Goal: Transaction & Acquisition: Purchase product/service

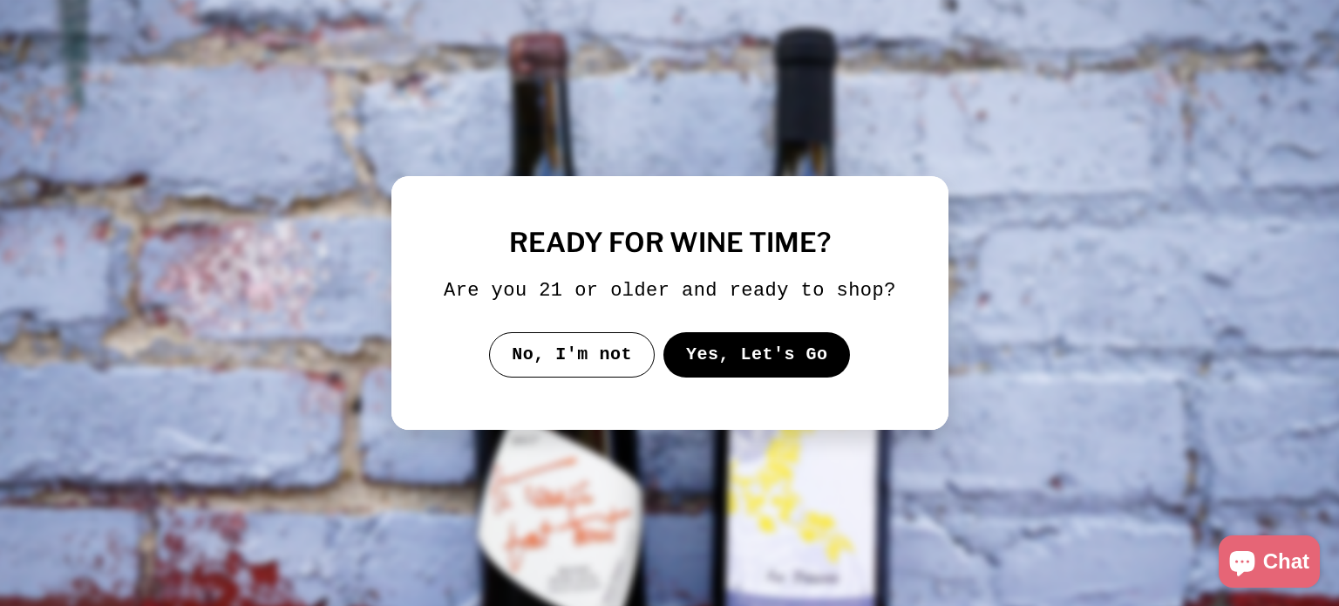
click at [801, 367] on button "Yes, Let's Go" at bounding box center [756, 354] width 187 height 45
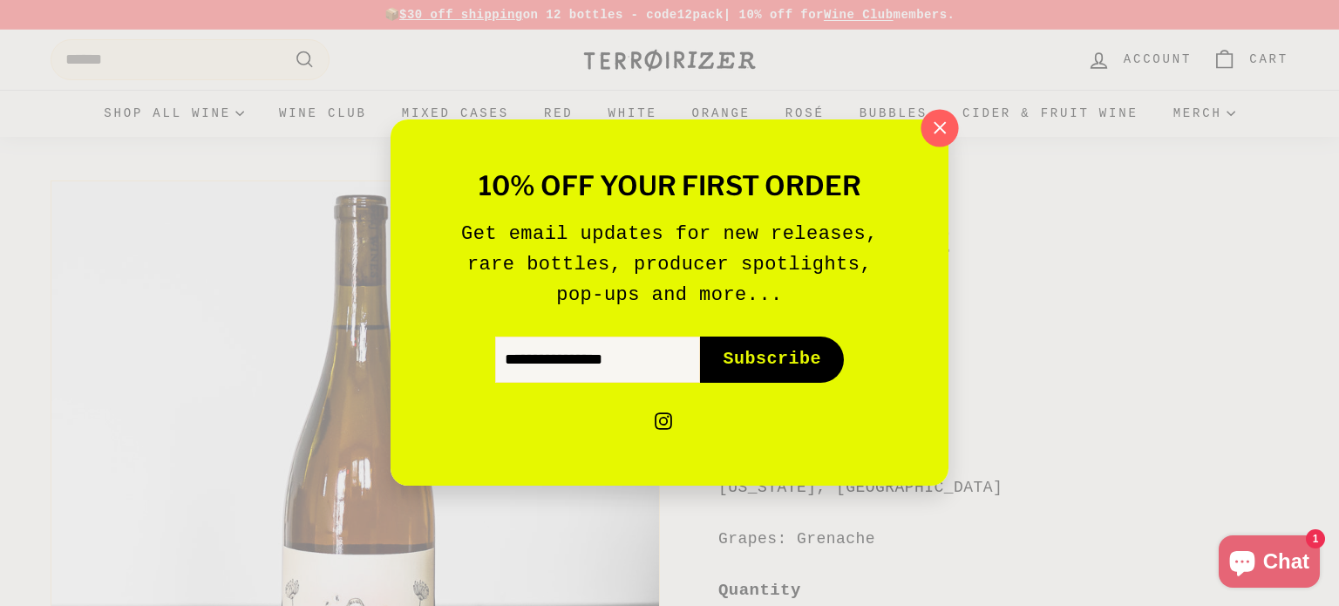
click at [935, 124] on icon "button" at bounding box center [940, 127] width 11 height 11
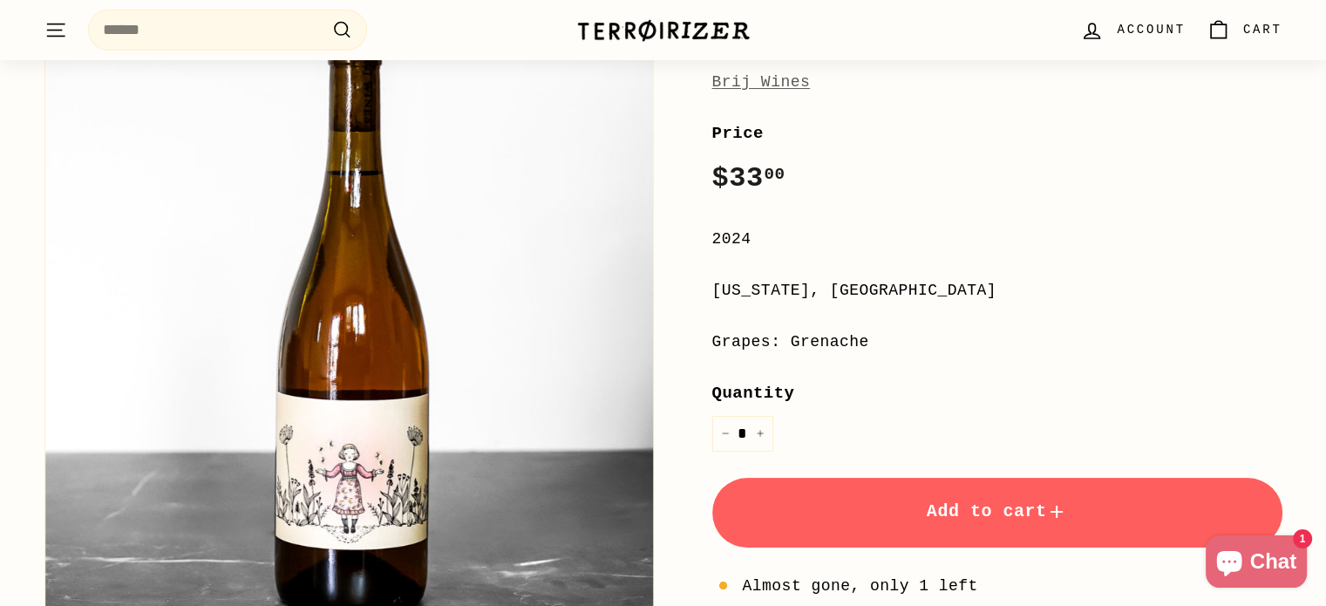
scroll to position [255, 0]
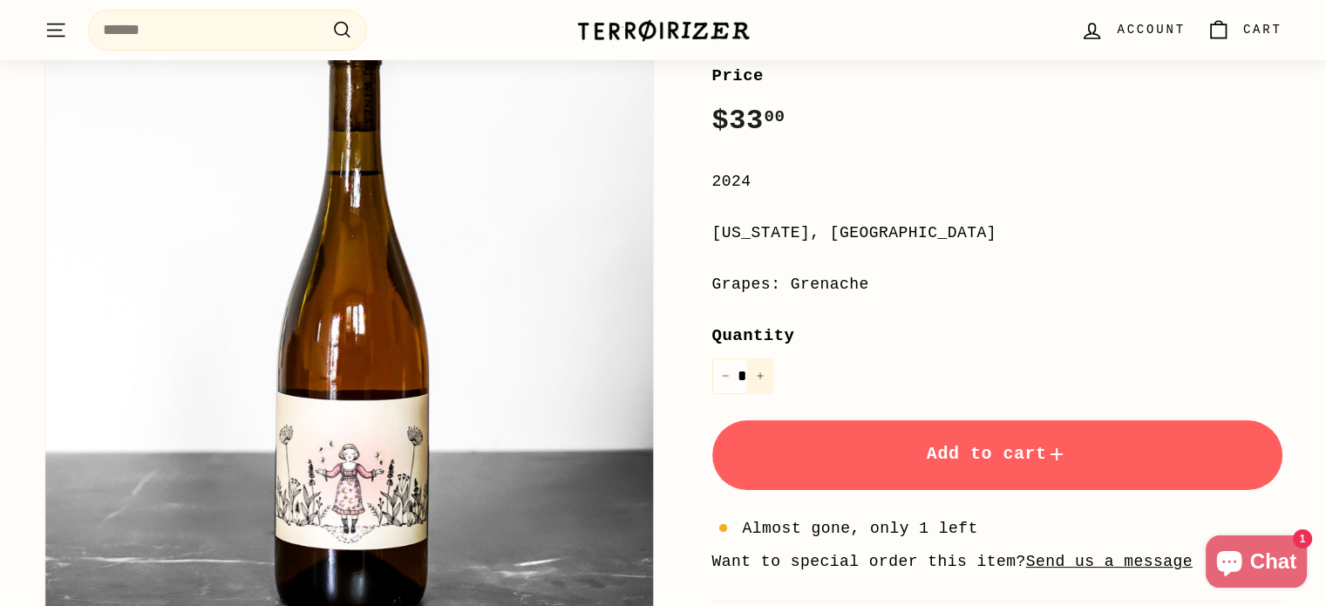
click at [756, 376] on icon "Increase item quantity by one" at bounding box center [760, 375] width 9 height 9
type input "*"
click at [931, 452] on span "Add to cart" at bounding box center [997, 454] width 141 height 20
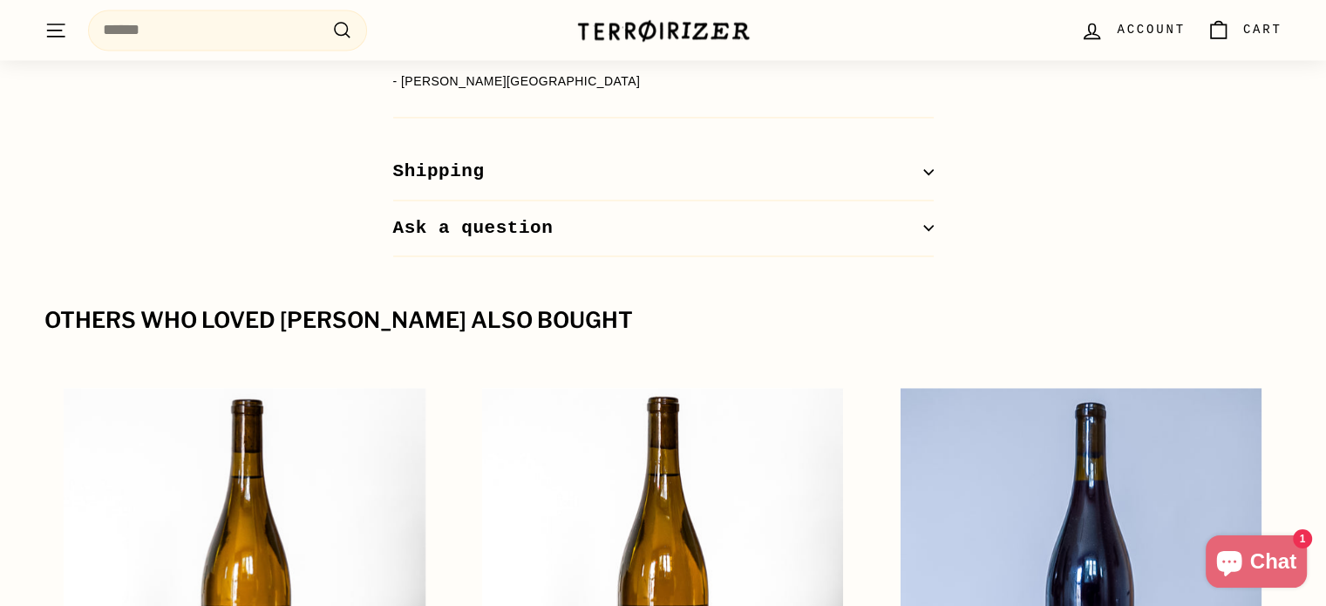
scroll to position [2952, 0]
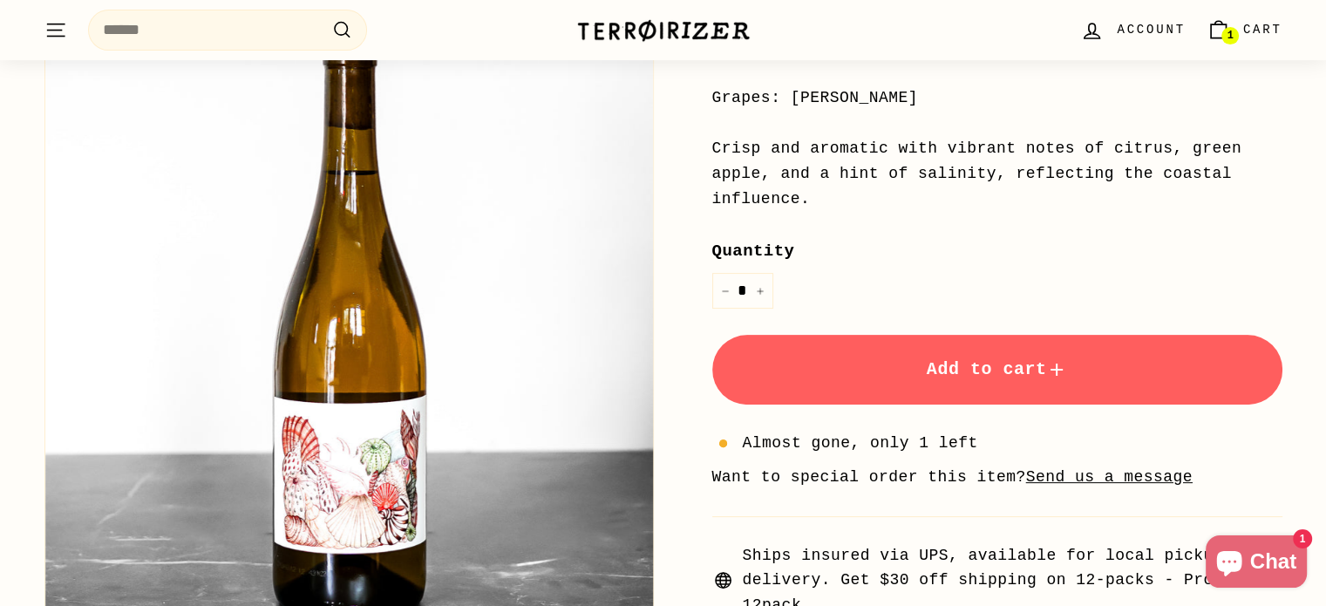
scroll to position [465, 0]
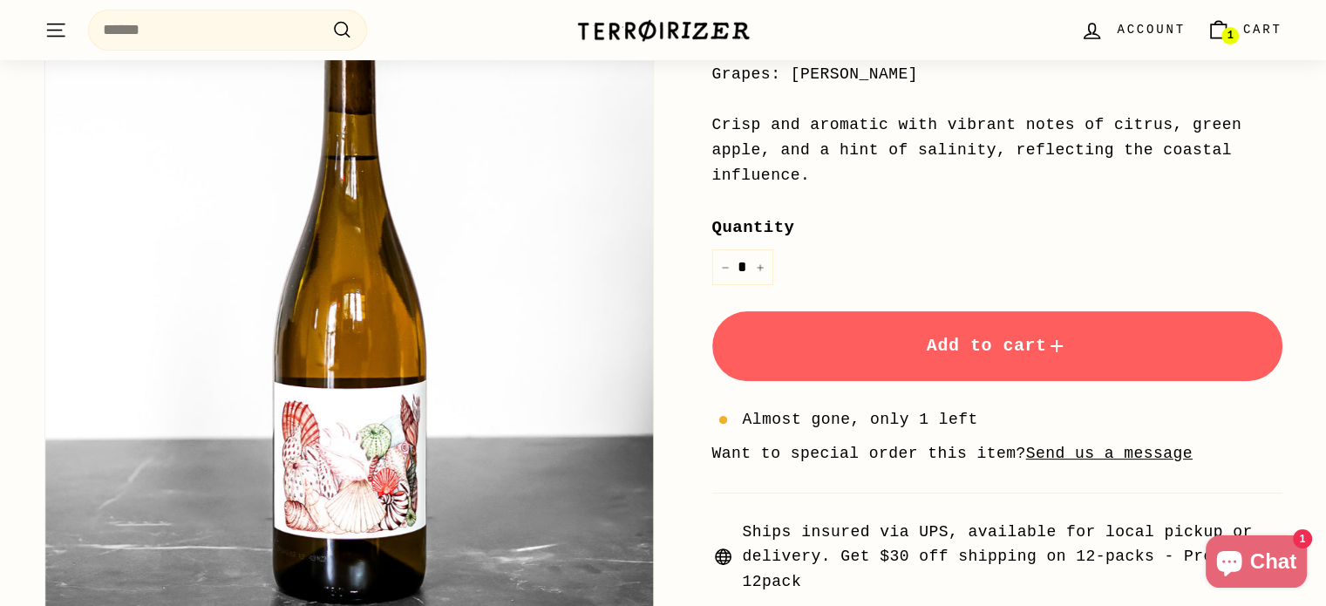
click at [1006, 336] on span "Add to cart" at bounding box center [997, 346] width 141 height 20
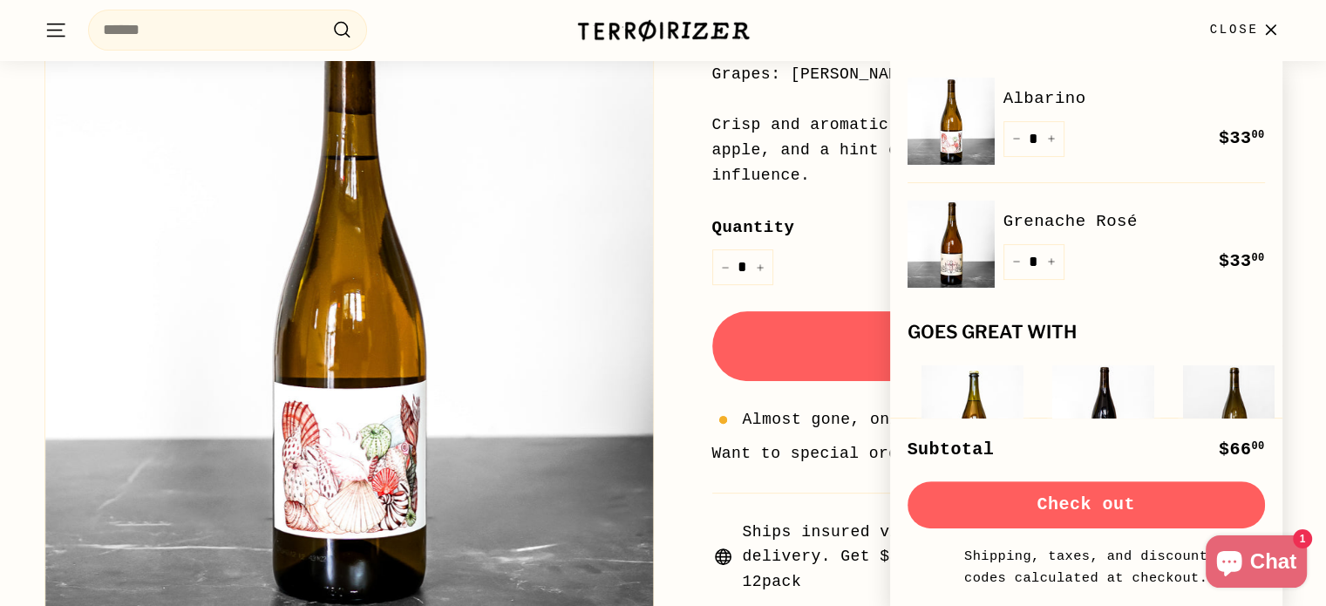
click at [1255, 29] on span "Close" at bounding box center [1233, 29] width 49 height 19
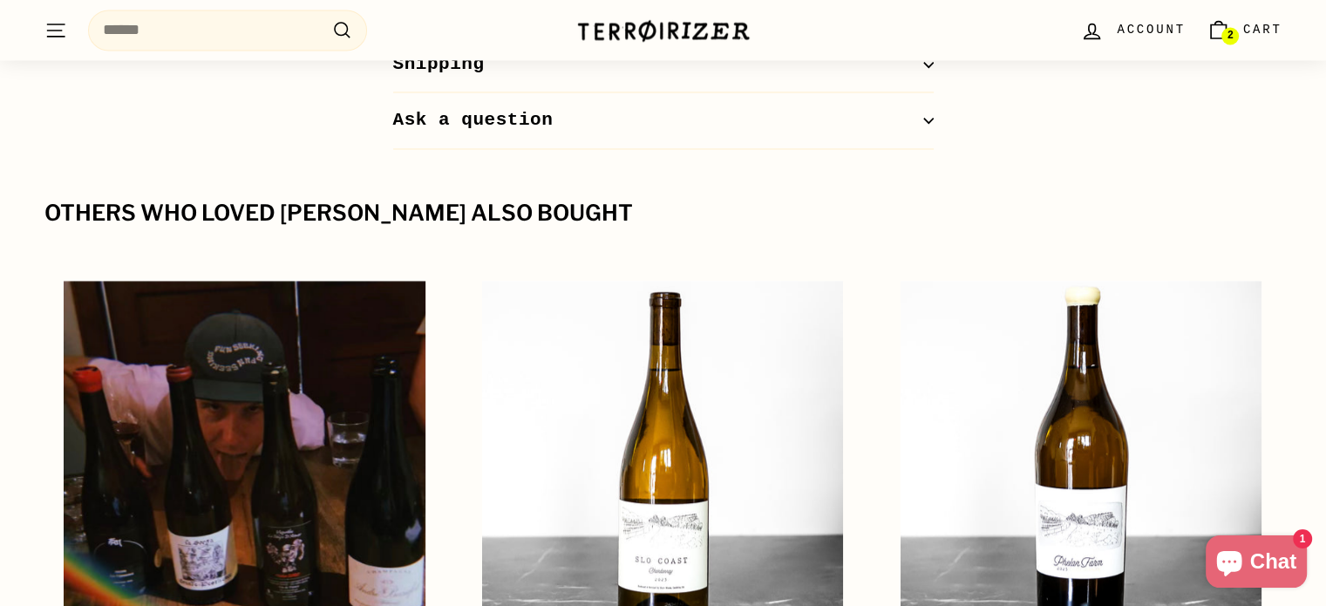
scroll to position [2941, 0]
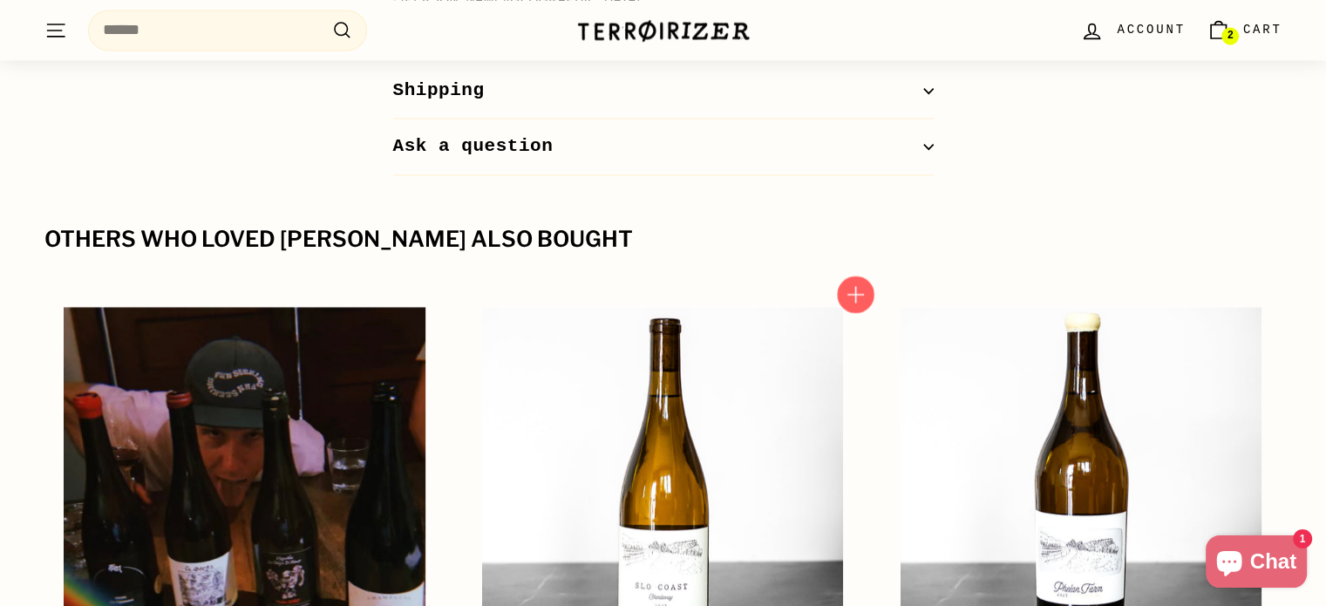
click at [860, 282] on icon "button" at bounding box center [856, 293] width 23 height 23
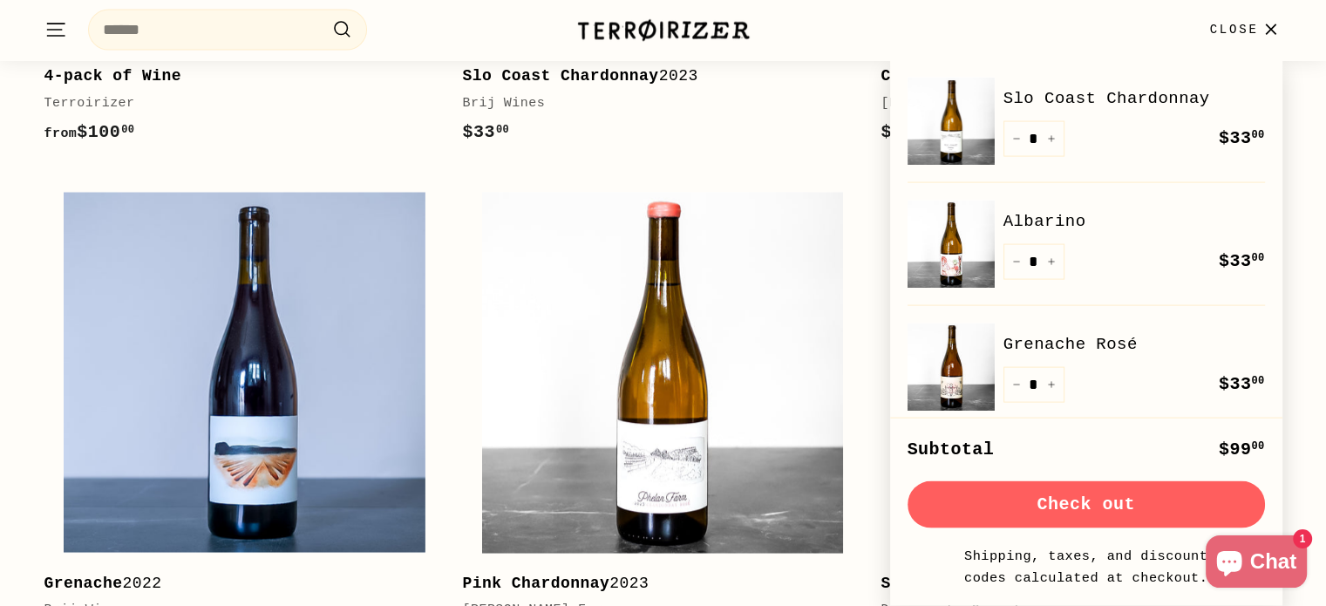
scroll to position [3576, 0]
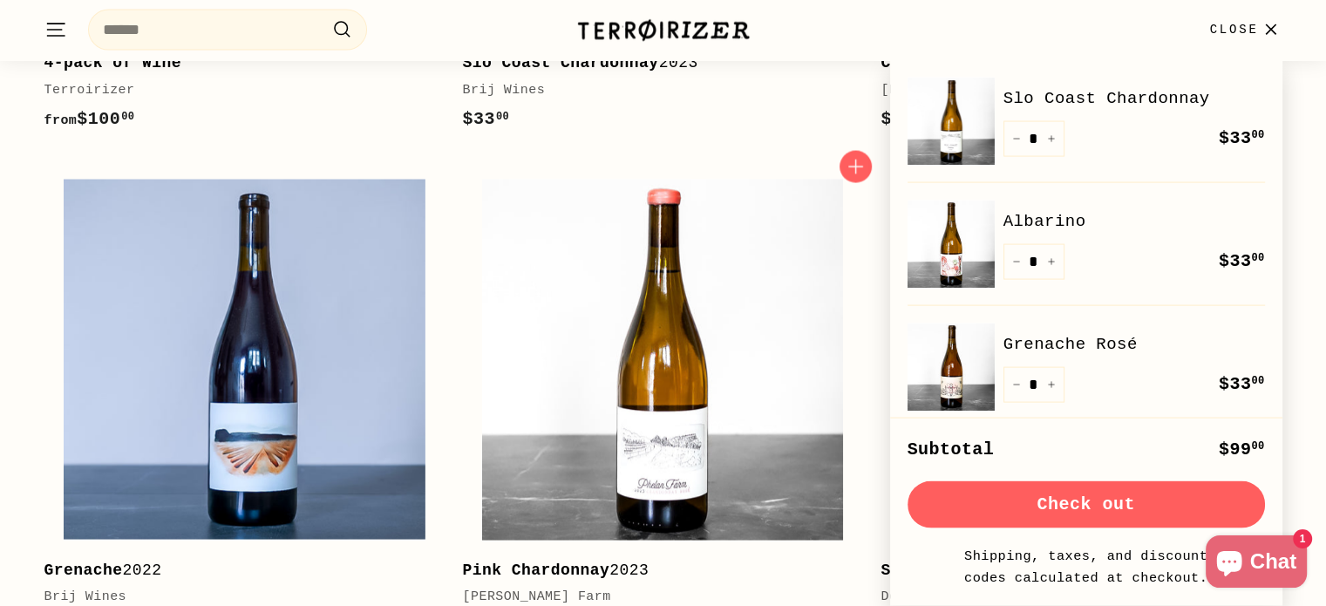
click at [715, 481] on link "Pink Chardonnay 2023 Phelan Farm $72 00 $72.00" at bounding box center [662, 409] width 401 height 499
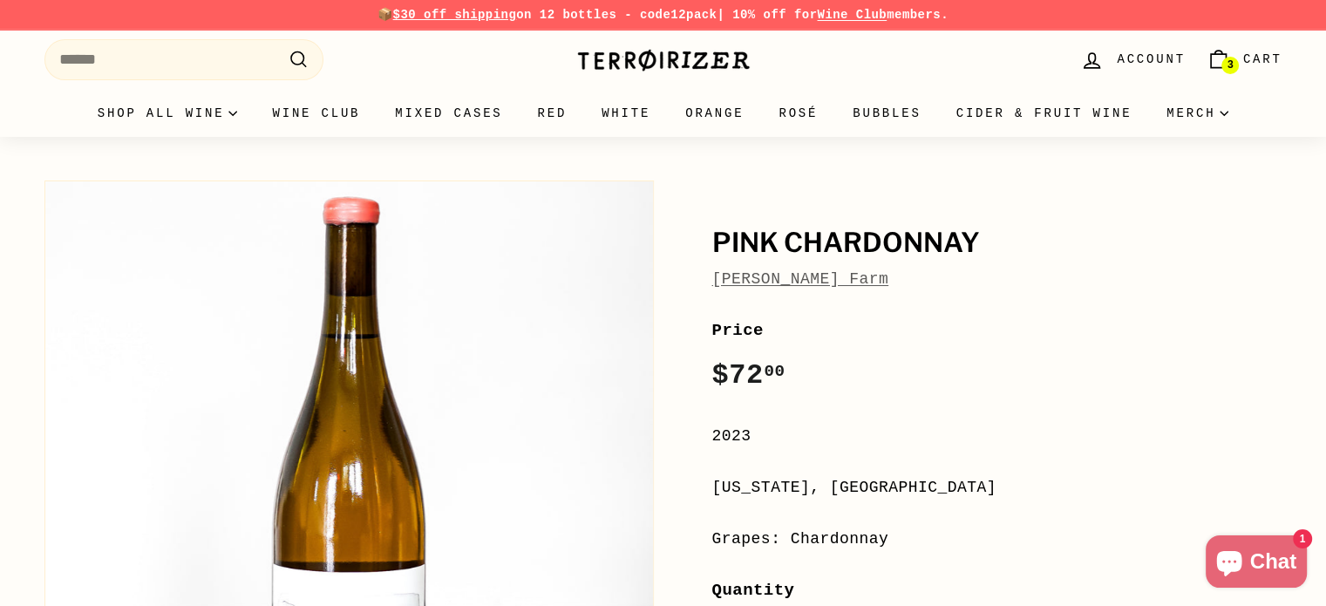
click at [789, 279] on link "[PERSON_NAME] Farm" at bounding box center [800, 278] width 177 height 17
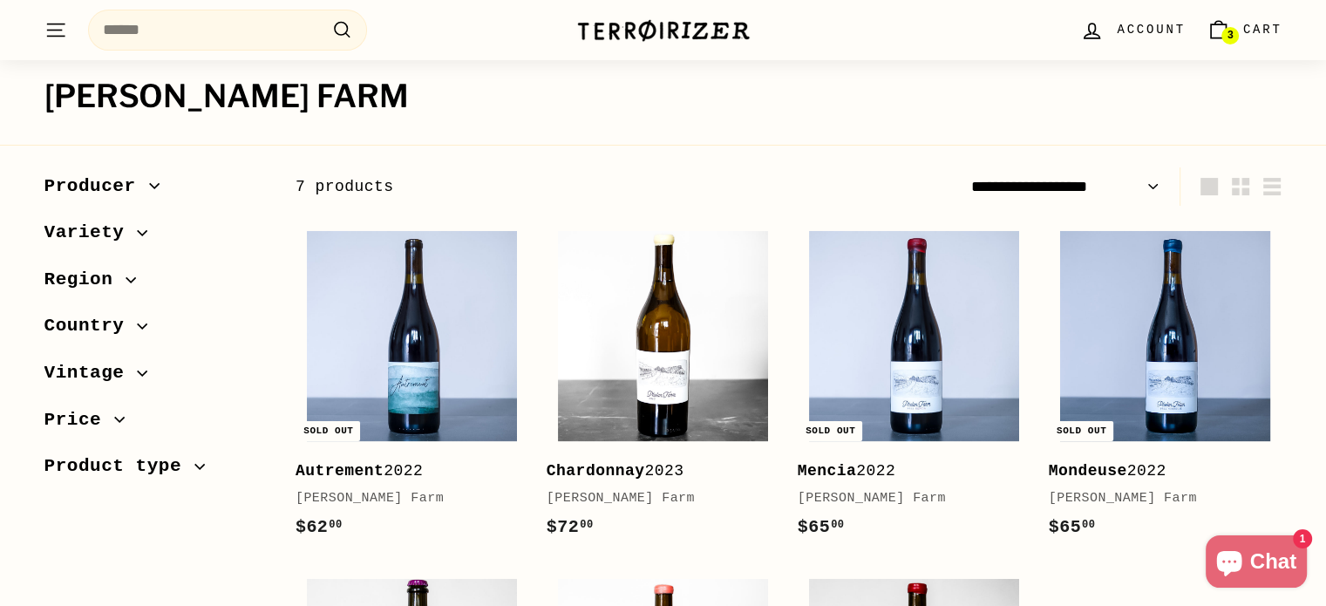
scroll to position [80, 0]
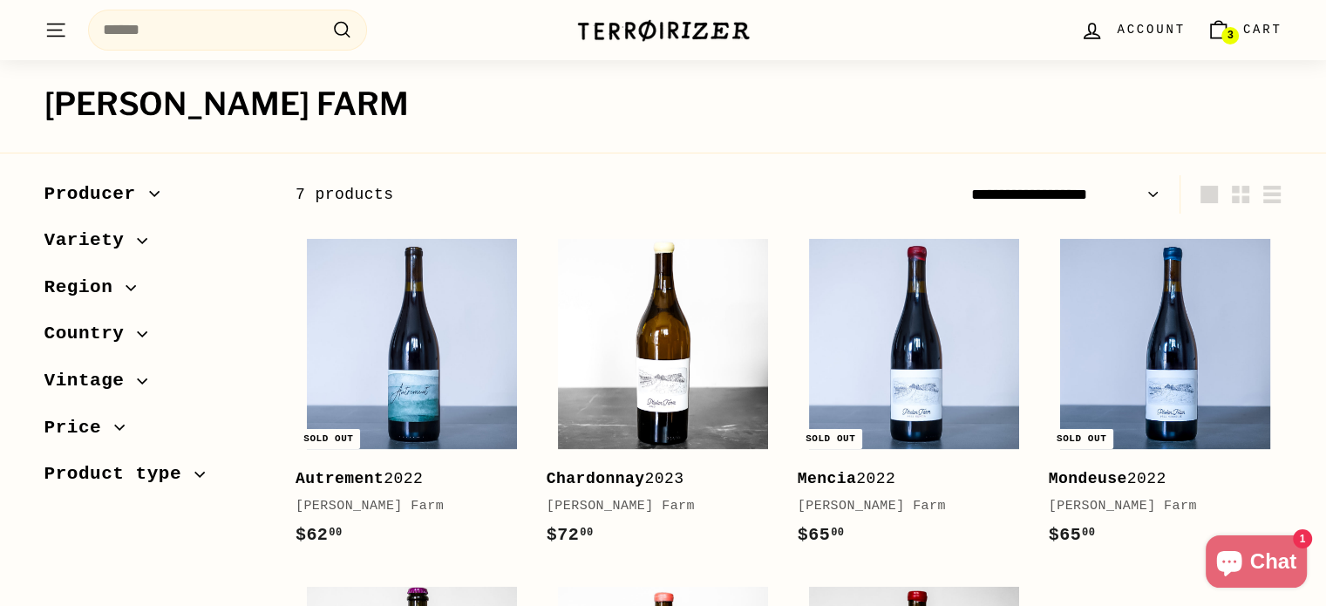
click at [1250, 27] on span "Cart" at bounding box center [1262, 29] width 39 height 19
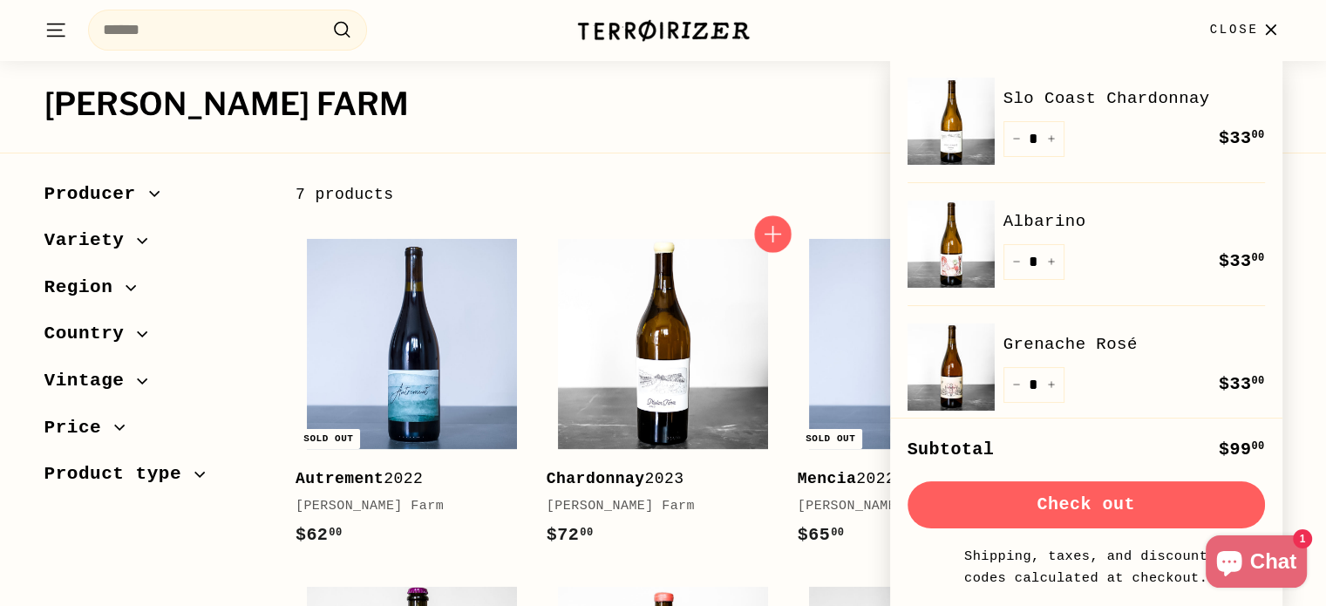
click at [767, 239] on icon "button" at bounding box center [772, 234] width 23 height 23
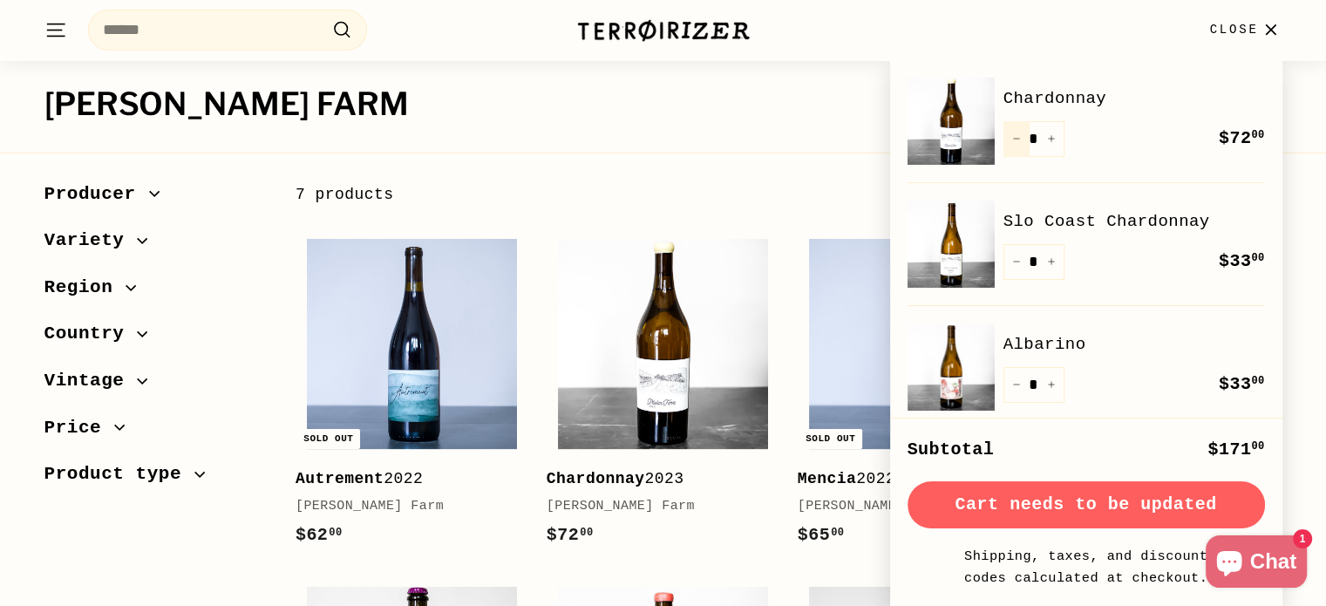
click at [1016, 139] on icon "Reduce item quantity by one" at bounding box center [1016, 139] width 6 height 0
type input "*"
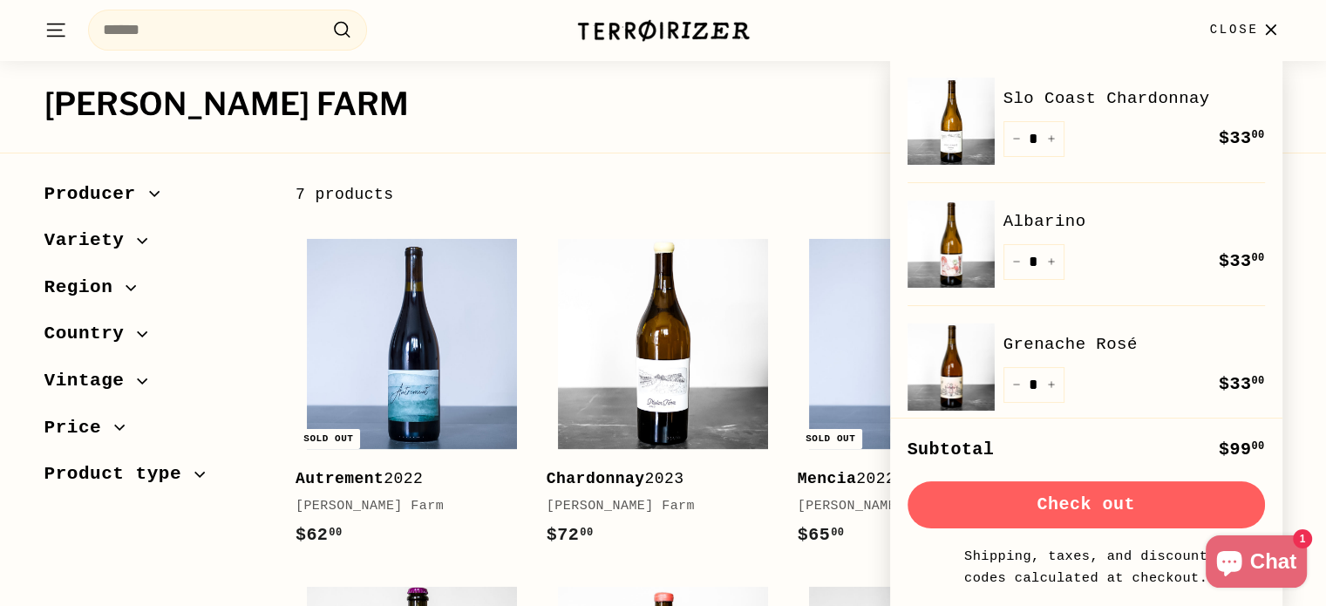
click at [1092, 509] on button "Check out" at bounding box center [1086, 504] width 357 height 47
